Goal: Browse casually

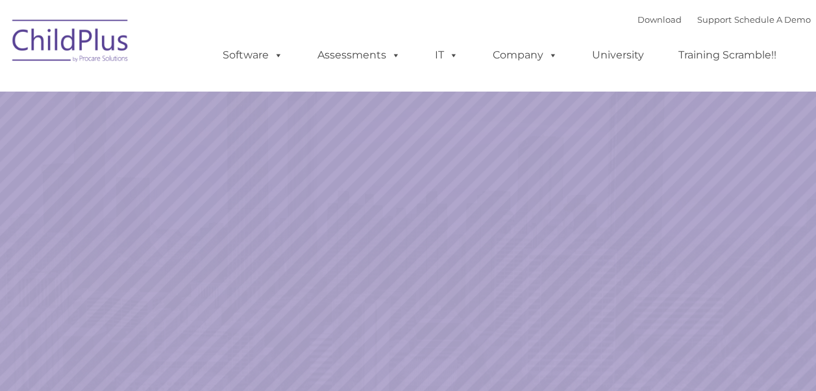
select select "MEDIUM"
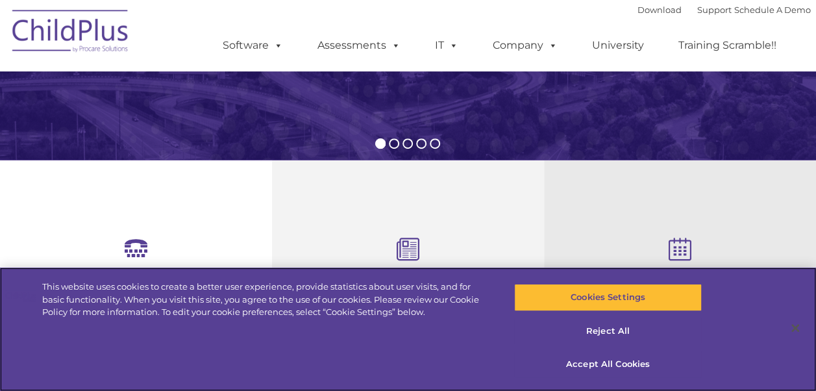
scroll to position [347, 0]
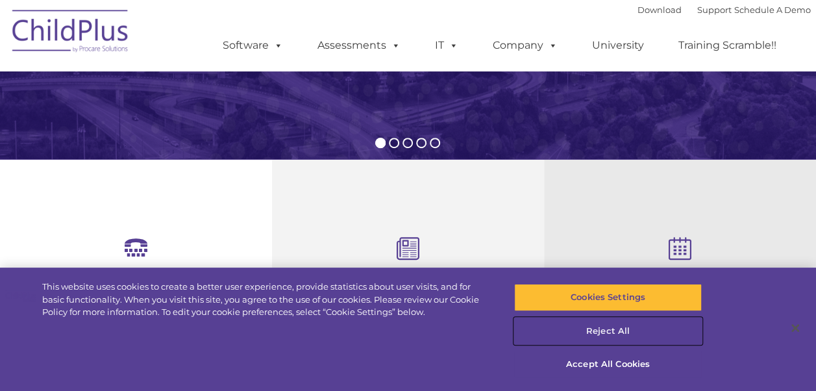
click at [632, 331] on button "Reject All" at bounding box center [608, 330] width 188 height 27
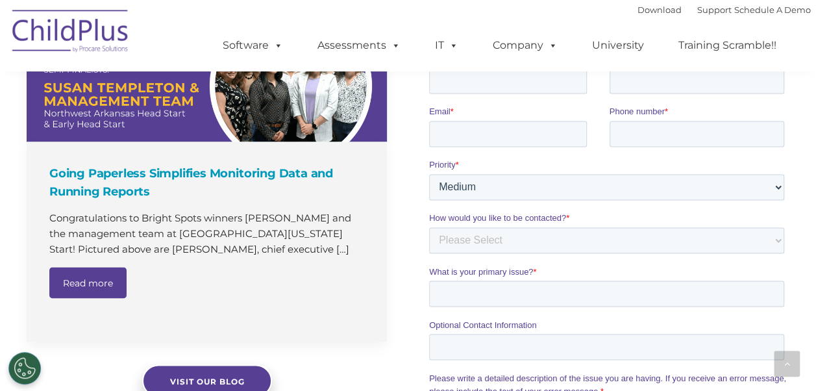
scroll to position [436, 0]
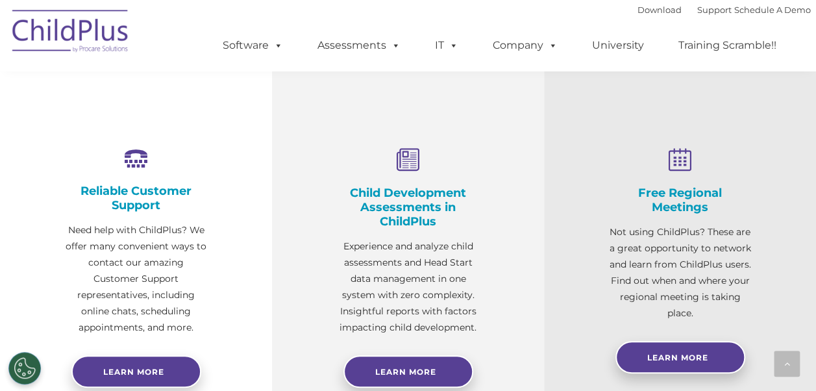
click at [803, 109] on div "Free Regional Meetings Not using ChildPlus? These are a great opportunity to ne…" at bounding box center [680, 261] width 272 height 382
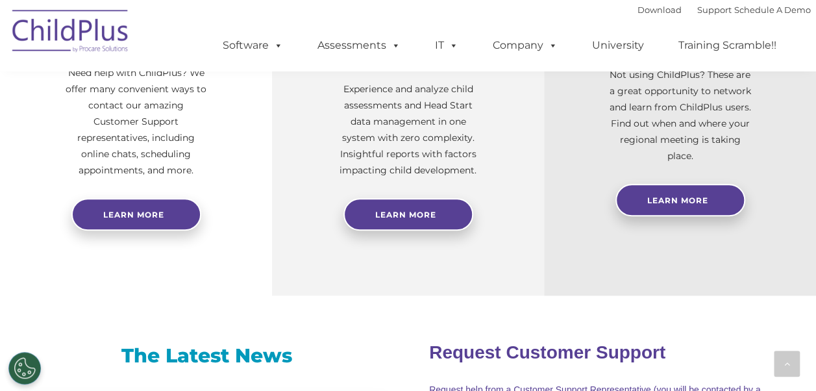
scroll to position [517, 0]
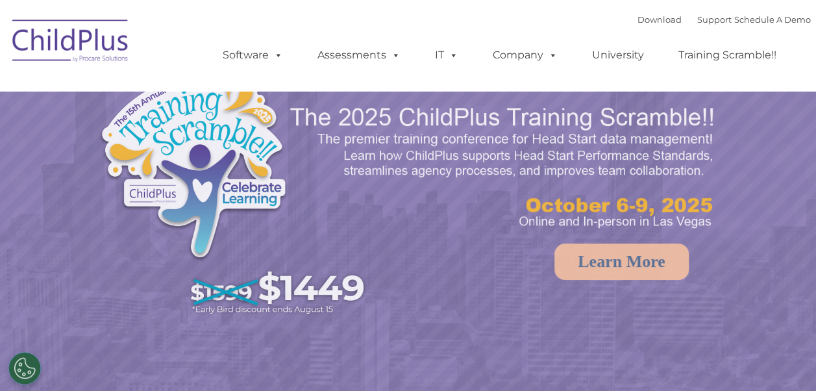
select select "MEDIUM"
